Goal: Navigation & Orientation: Find specific page/section

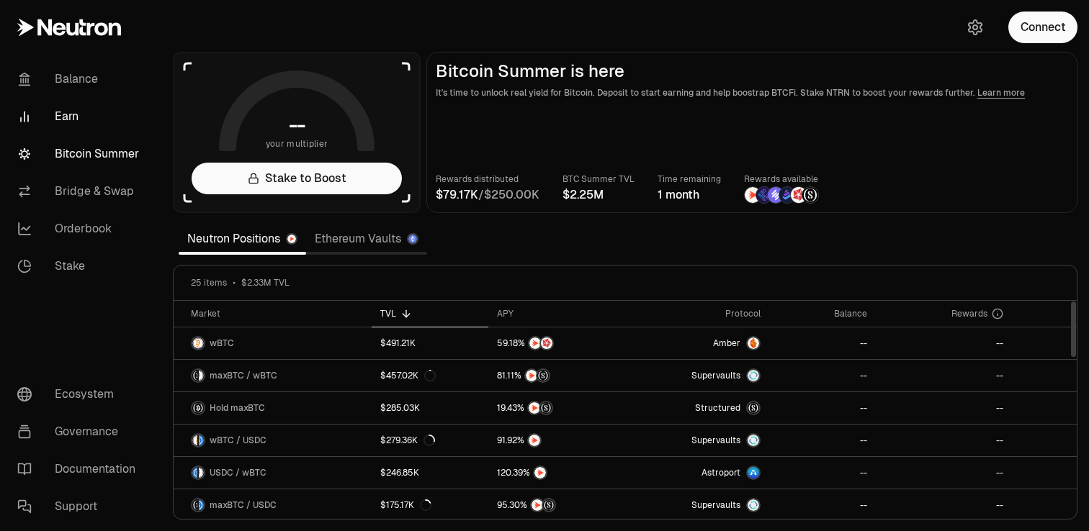
click at [128, 100] on link "Earn" at bounding box center [81, 116] width 150 height 37
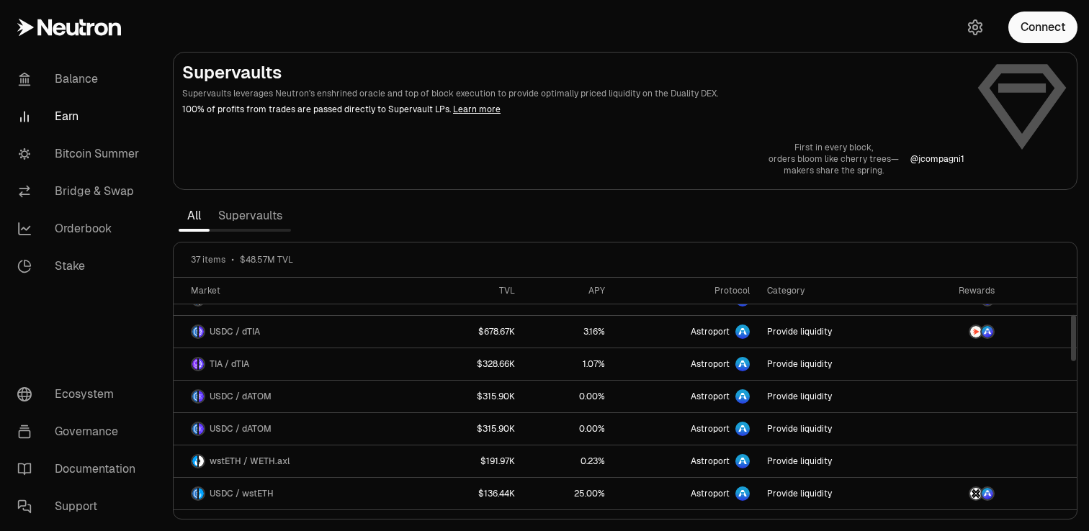
scroll to position [216, 0]
click at [127, 263] on link "Stake" at bounding box center [81, 266] width 150 height 37
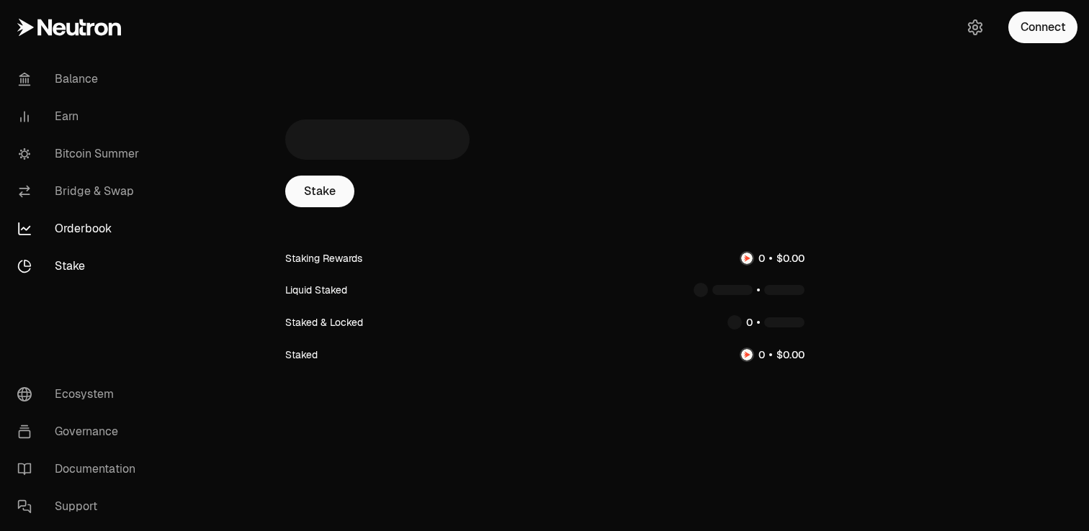
click at [117, 220] on link "Orderbook" at bounding box center [81, 228] width 150 height 37
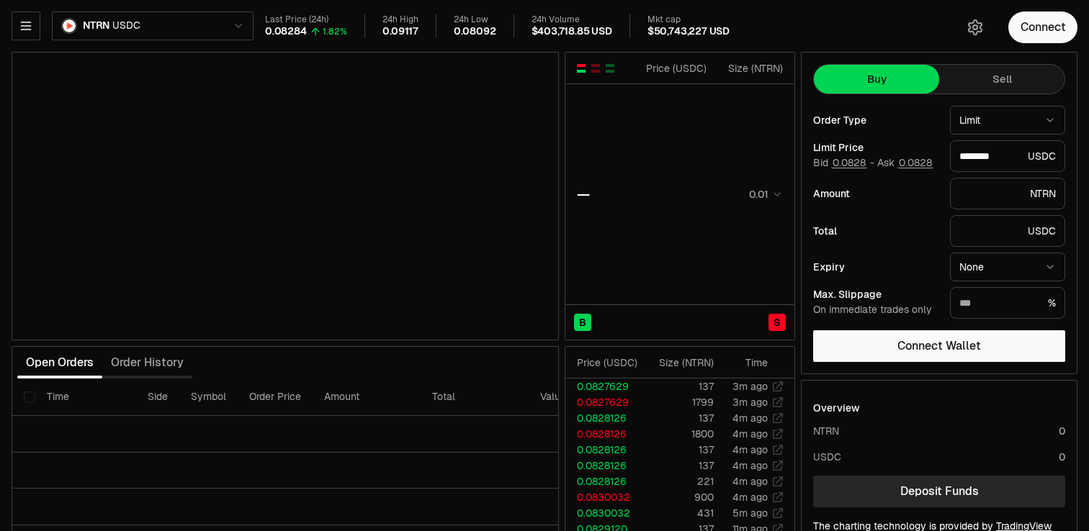
click at [223, 30] on html "Balance Earn Bitcoin Summer Bridge & Swap Orderbook Stake Ecosystem Governance …" at bounding box center [544, 300] width 1089 height 601
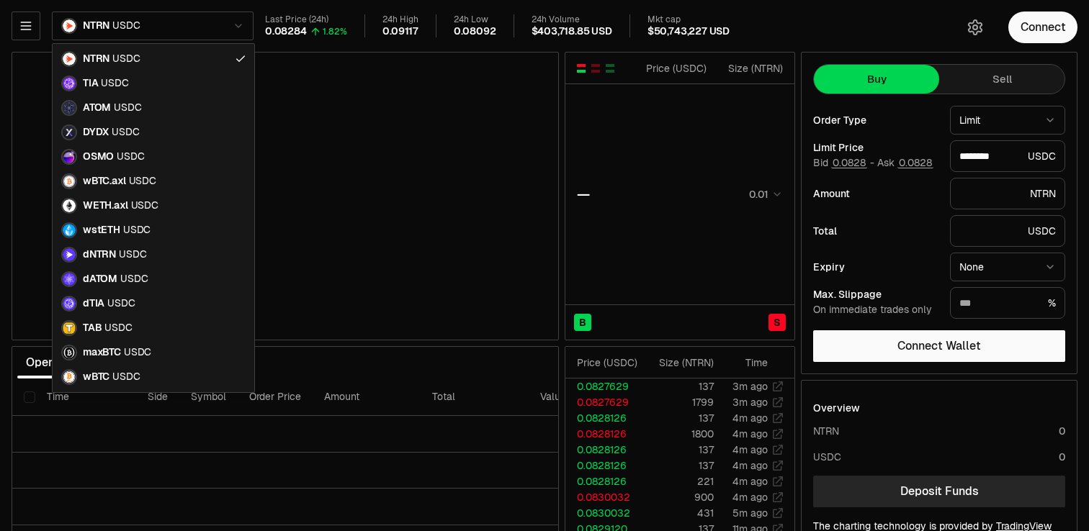
click at [223, 30] on html "Balance Earn Bitcoin Summer Bridge & Swap Orderbook Stake Ecosystem Governance …" at bounding box center [544, 300] width 1089 height 601
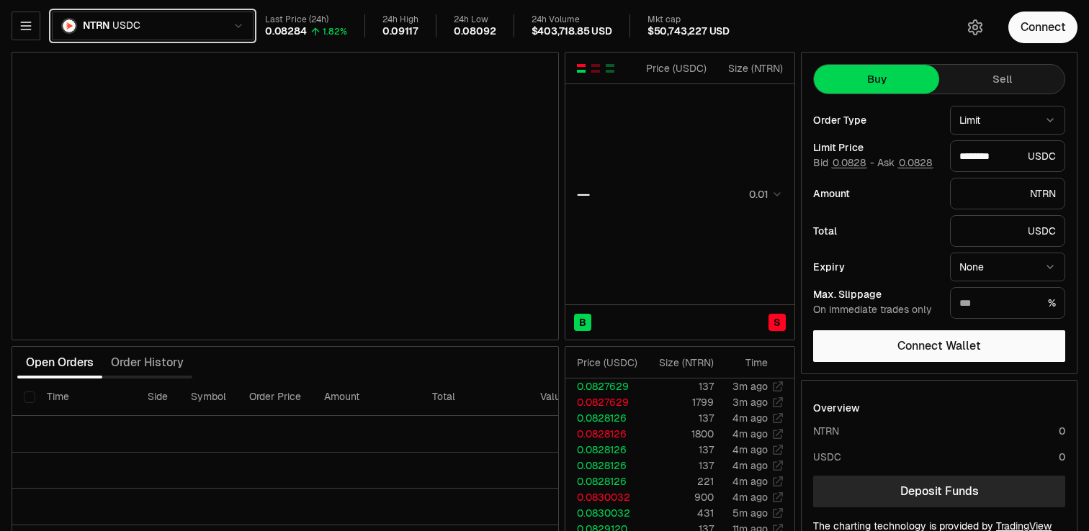
type input "********"
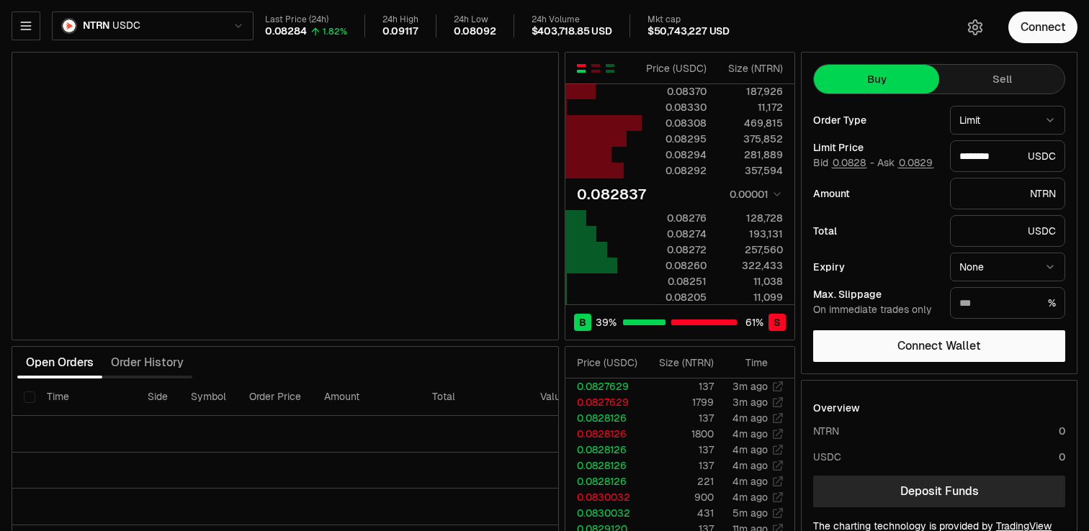
click at [223, 30] on html "Balance Earn Bitcoin Summer Bridge & Swap Orderbook Stake Ecosystem Governance …" at bounding box center [544, 300] width 1089 height 601
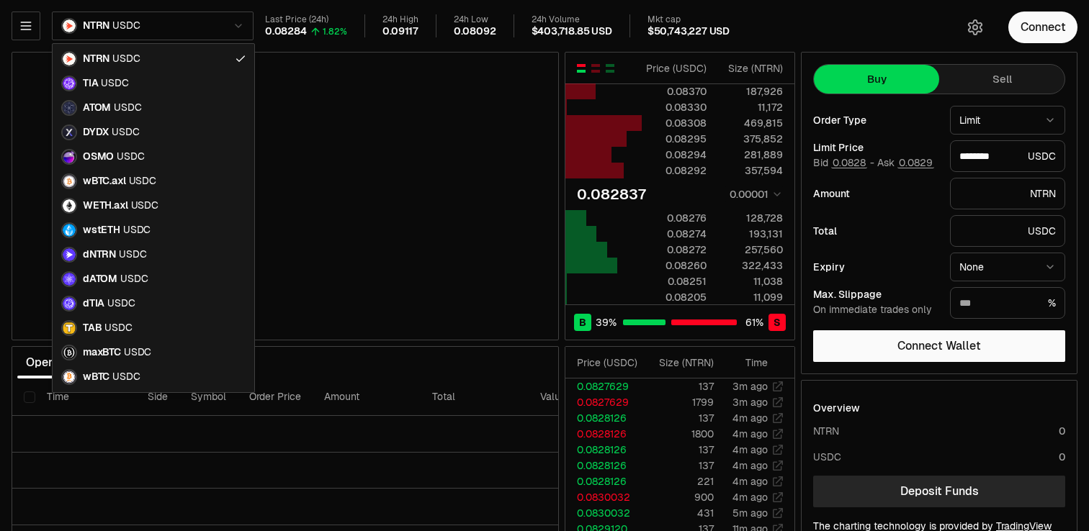
click at [223, 30] on html "Balance Earn Bitcoin Summer Bridge & Swap Orderbook Stake Ecosystem Governance …" at bounding box center [544, 300] width 1089 height 601
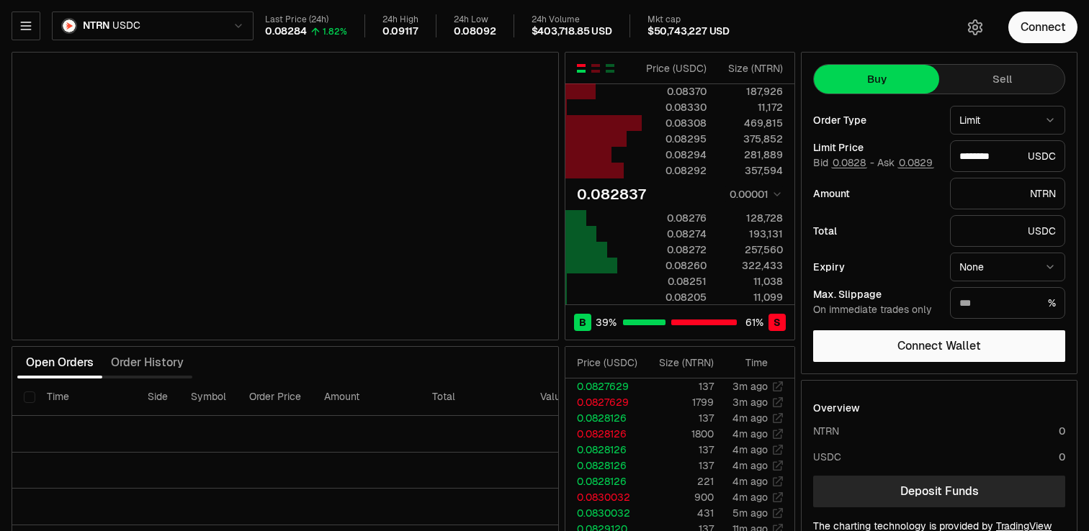
click at [223, 30] on html "Balance Earn Bitcoin Summer Bridge & Swap Orderbook Stake Ecosystem Governance …" at bounding box center [544, 300] width 1089 height 601
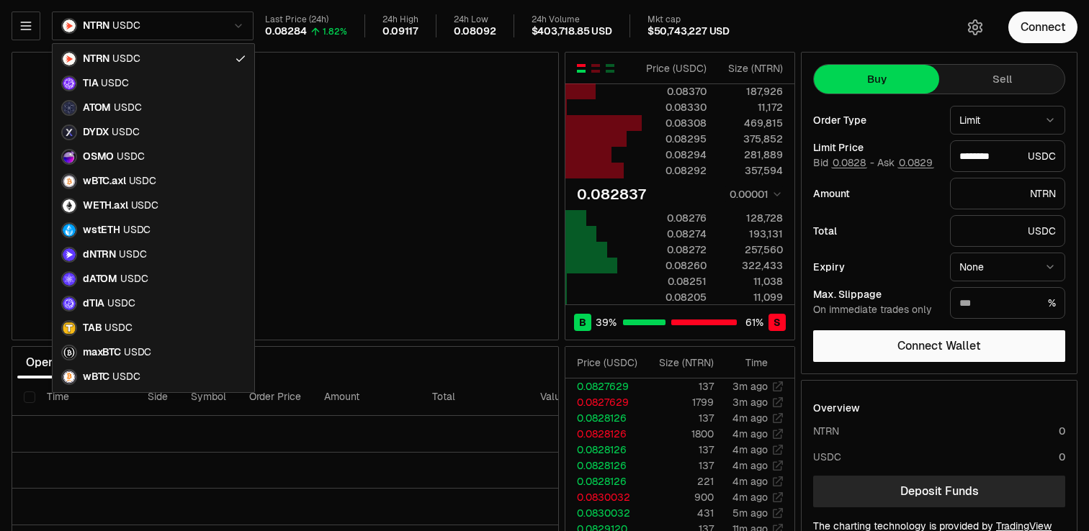
click at [223, 30] on html "Balance Earn Bitcoin Summer Bridge & Swap Orderbook Stake Ecosystem Governance …" at bounding box center [544, 300] width 1089 height 601
